Goal: Transaction & Acquisition: Purchase product/service

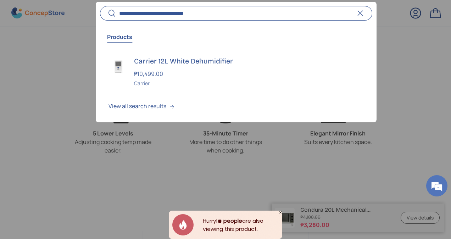
scroll to position [1306, 2827]
type input "**********"
click at [199, 68] on div "Carrier 12L White Dehumidifier ₱10,499.00 Unit price / Unavailable Carrier" at bounding box center [248, 71] width 229 height 31
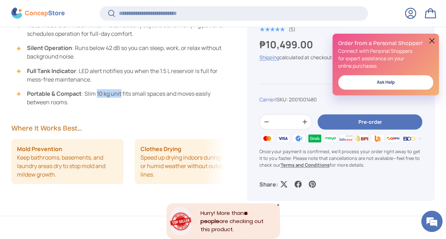
copy li "10 kg unit"
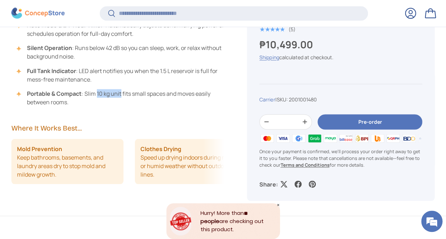
drag, startPoint x: 97, startPoint y: 91, endPoint x: 121, endPoint y: 93, distance: 23.8
click at [121, 93] on li "Portable & Compact : Slim 10 kg unit fits small spaces and moves easily between…" at bounding box center [121, 97] width 206 height 17
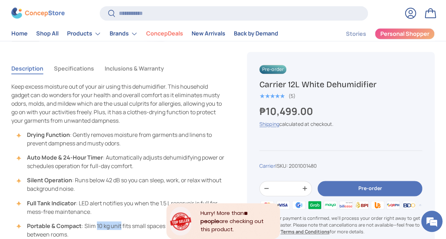
scroll to position [425, 0]
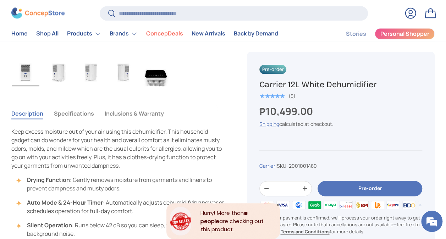
copy h1 "Carrier 12L White Dehumidifier"
drag, startPoint x: 377, startPoint y: 82, endPoint x: 261, endPoint y: 88, distance: 116.5
click at [261, 88] on h1 "Carrier 12L White Dehumidifier" at bounding box center [340, 84] width 163 height 11
